Goal: Information Seeking & Learning: Check status

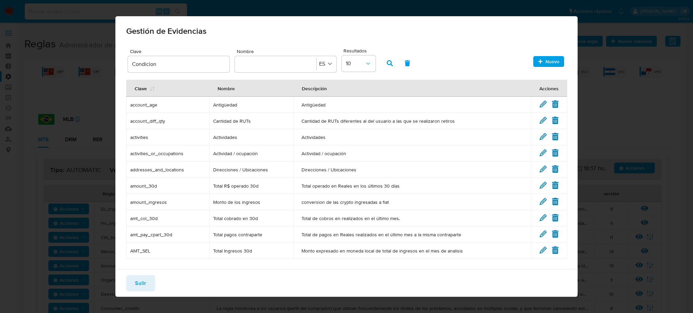
click at [105, 60] on div "Gestión de Evidencias Clave Condicion Nombre Nombre ES Resultados 10 Nuevo Clav…" at bounding box center [346, 156] width 693 height 313
click at [145, 286] on span "Salir" at bounding box center [140, 283] width 11 height 15
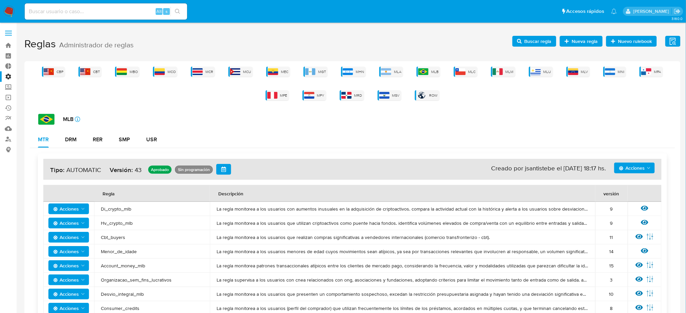
click at [108, 18] on div "Alt s" at bounding box center [106, 11] width 162 height 16
click at [107, 15] on input at bounding box center [106, 11] width 162 height 9
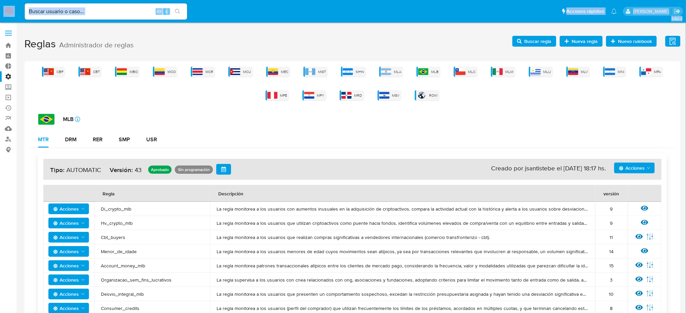
drag, startPoint x: 0, startPoint y: -15, endPoint x: 6, endPoint y: 11, distance: 26.2
click at [9, 76] on label "Administración" at bounding box center [40, 76] width 81 height 10
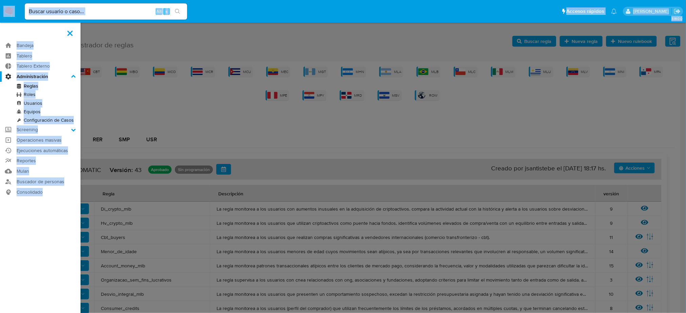
click at [0, 0] on input "Administración" at bounding box center [0, 0] width 0 height 0
click at [62, 98] on link "Roles" at bounding box center [40, 94] width 81 height 8
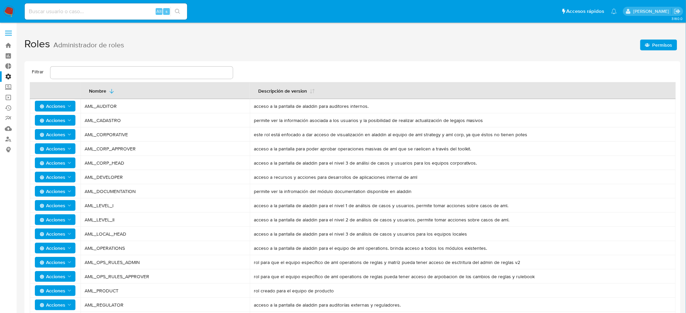
click at [78, 10] on input at bounding box center [106, 11] width 162 height 9
paste input "SMARTPOS149524405"
type input "SMARTPOS149524405"
click at [12, 75] on label "Administración" at bounding box center [40, 76] width 81 height 10
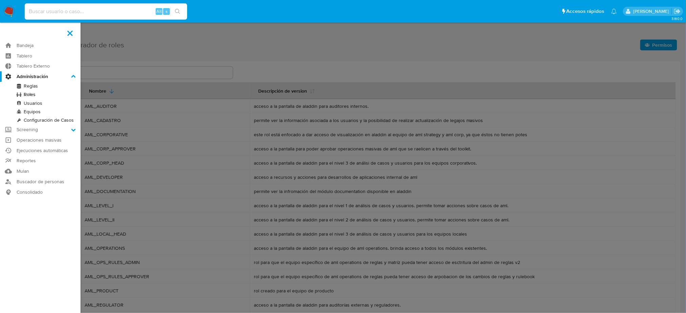
click at [0, 0] on input "Administración" at bounding box center [0, 0] width 0 height 0
click at [193, 38] on label at bounding box center [343, 156] width 686 height 313
click at [0, 0] on input "checkbox" at bounding box center [0, 0] width 0 height 0
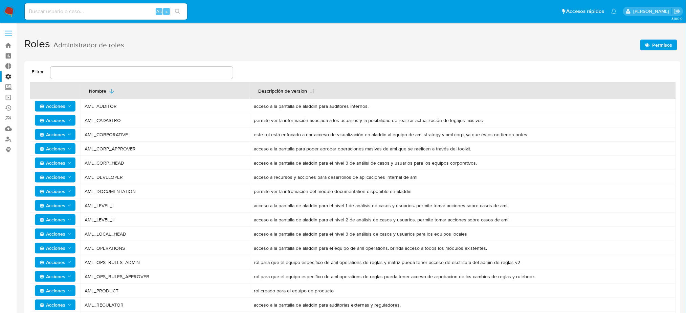
click at [45, 13] on input at bounding box center [106, 11] width 162 height 9
paste input "1969346751"
type input "1969346751"
click at [177, 12] on icon "search-icon" at bounding box center [177, 11] width 5 height 5
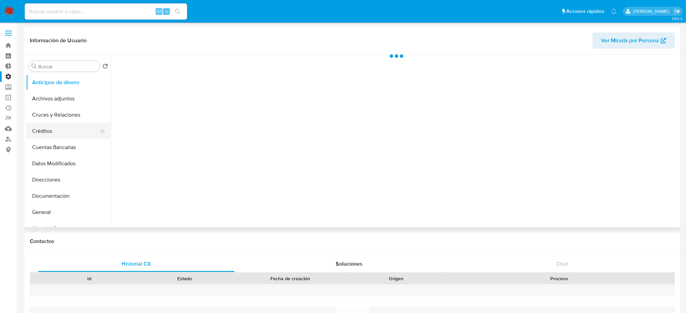
select select "10"
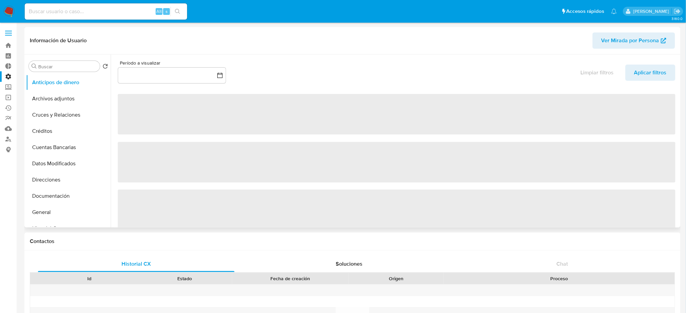
scroll to position [135, 0]
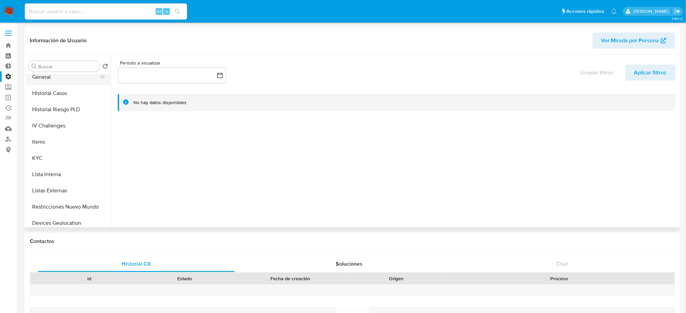
click at [64, 84] on button "General" at bounding box center [65, 77] width 79 height 16
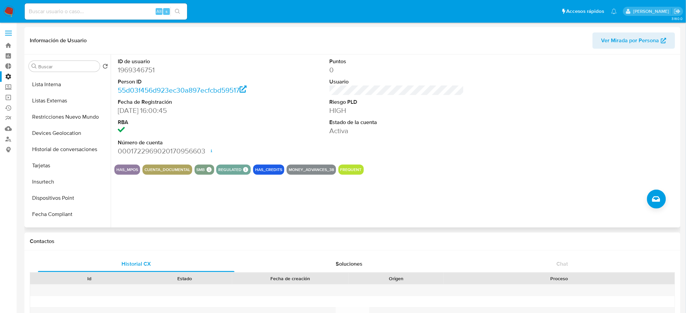
scroll to position [0, 0]
click at [9, 29] on label at bounding box center [8, 33] width 17 height 14
click at [0, 0] on input "checkbox" at bounding box center [0, 0] width 0 height 0
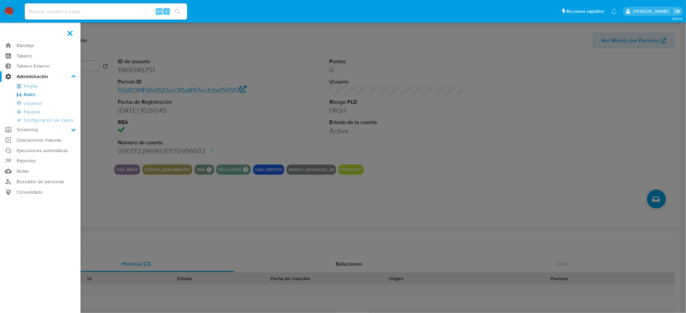
click at [273, 76] on label at bounding box center [343, 156] width 686 height 313
click at [0, 0] on input "checkbox" at bounding box center [0, 0] width 0 height 0
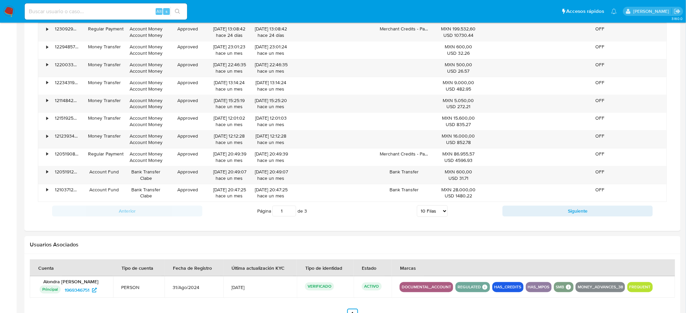
scroll to position [432, 0]
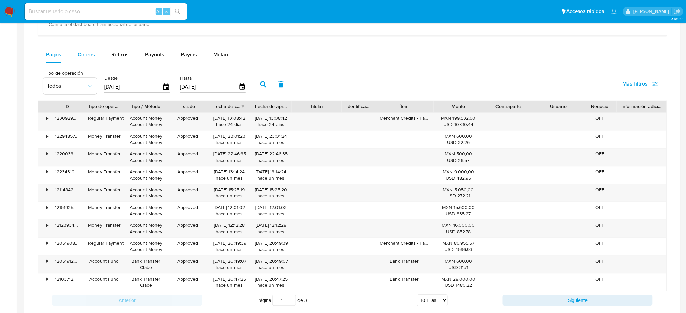
click at [83, 57] on span "Cobros" at bounding box center [87, 55] width 18 height 8
select select "10"
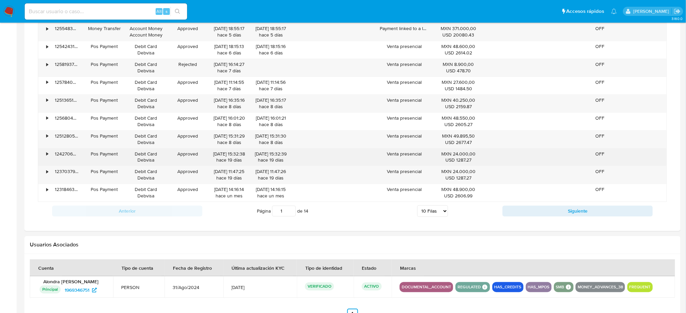
scroll to position [568, 0]
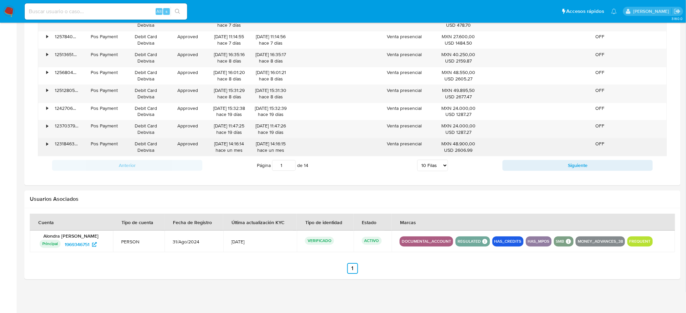
click at [47, 143] on div "•" at bounding box center [47, 144] width 2 height 6
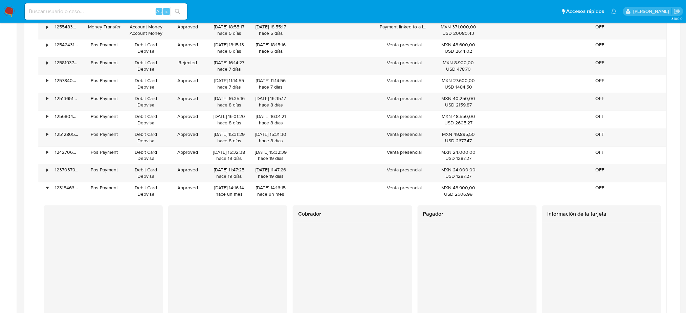
scroll to position [522, 0]
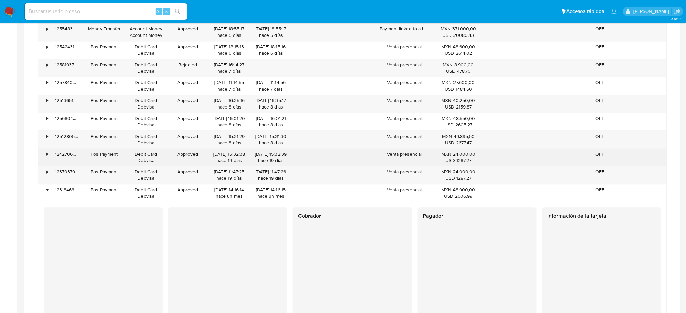
click at [46, 157] on div "•" at bounding box center [47, 154] width 2 height 6
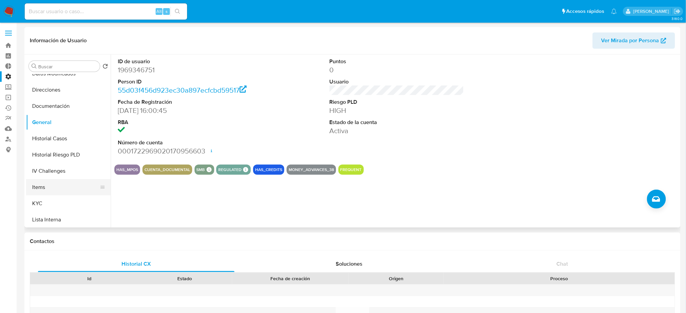
scroll to position [135, 0]
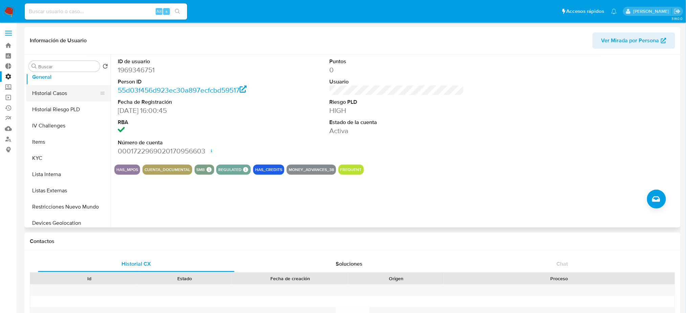
click at [63, 94] on button "Historial Casos" at bounding box center [65, 93] width 79 height 16
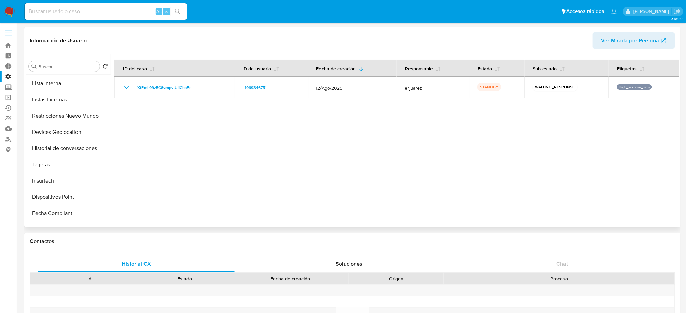
scroll to position [271, 0]
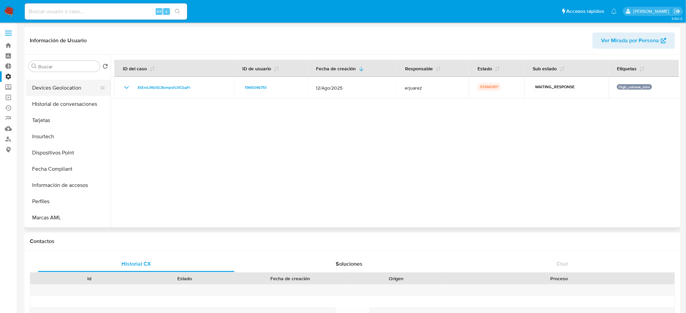
click at [52, 93] on button "Devices Geolocation" at bounding box center [65, 88] width 79 height 16
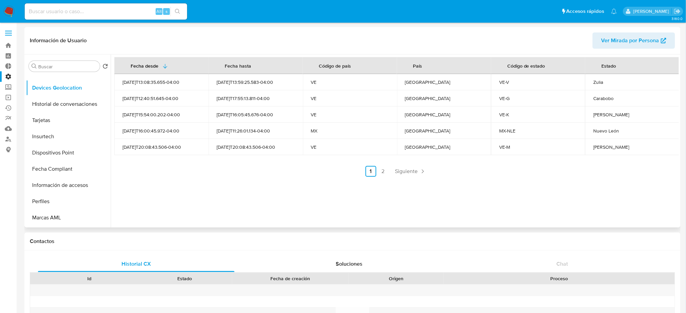
click at [609, 81] on div "Zulia" at bounding box center [632, 82] width 78 height 6
click at [378, 173] on link "2" at bounding box center [383, 171] width 11 height 11
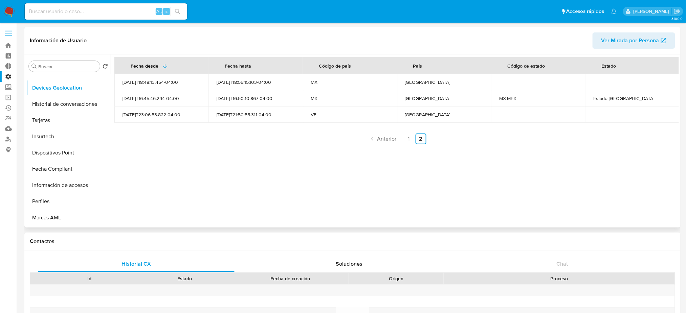
drag, startPoint x: 119, startPoint y: 116, endPoint x: 296, endPoint y: 111, distance: 176.4
click at [296, 111] on tr "2025-09-12T23:06:53.822-04:00 2025-09-13T21:50:55.311-04:00 VE Venezuela" at bounding box center [396, 115] width 565 height 16
drag, startPoint x: 305, startPoint y: 111, endPoint x: 442, endPoint y: 114, distance: 137.1
click at [442, 114] on tr "2025-09-12T23:06:53.822-04:00 2025-09-13T21:50:55.311-04:00 VE Venezuela" at bounding box center [396, 115] width 565 height 16
click at [442, 114] on div "Venezuela" at bounding box center [444, 115] width 78 height 6
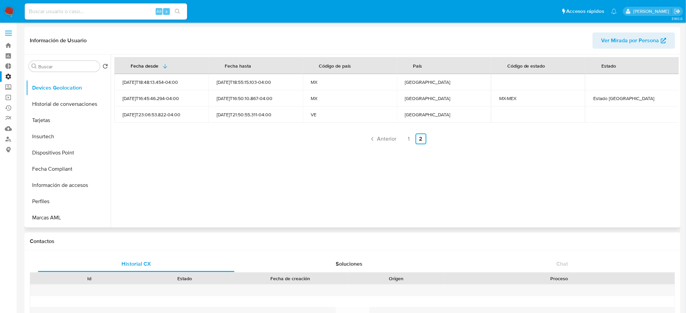
click at [401, 141] on ul "Anterior 1 2 Siguiente" at bounding box center [396, 139] width 565 height 11
click at [406, 141] on link "1" at bounding box center [408, 139] width 11 height 11
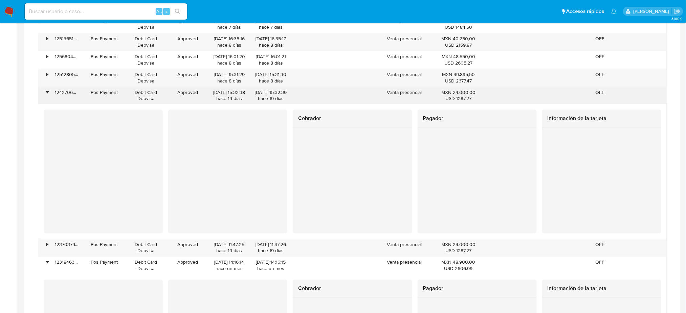
scroll to position [406, 0]
